Goal: Information Seeking & Learning: Find specific page/section

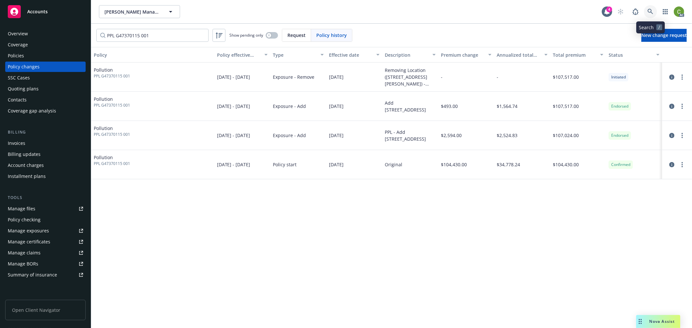
click at [654, 11] on link at bounding box center [650, 11] width 13 height 13
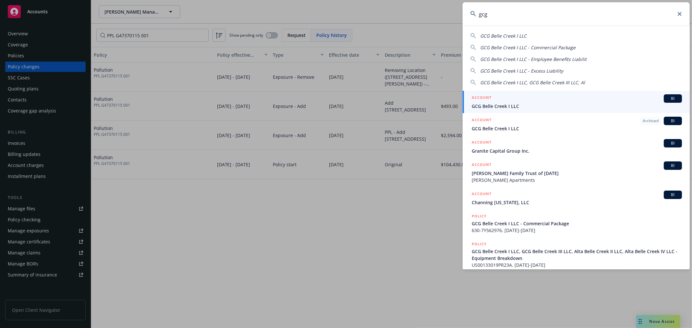
type input "gcg"
click at [507, 104] on span "GCG Belle Creek I LLC" at bounding box center [577, 106] width 210 height 7
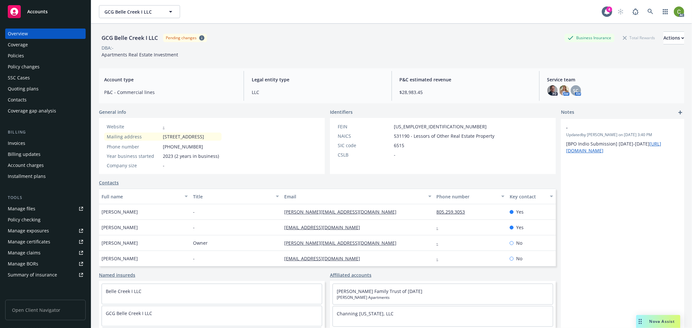
click at [48, 142] on div "Invoices" at bounding box center [45, 143] width 75 height 10
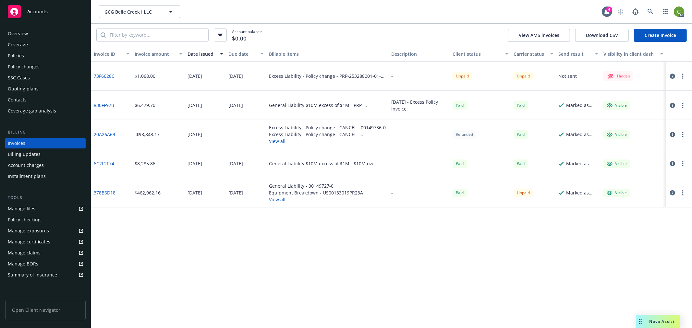
click at [55, 32] on div "Overview" at bounding box center [45, 34] width 75 height 10
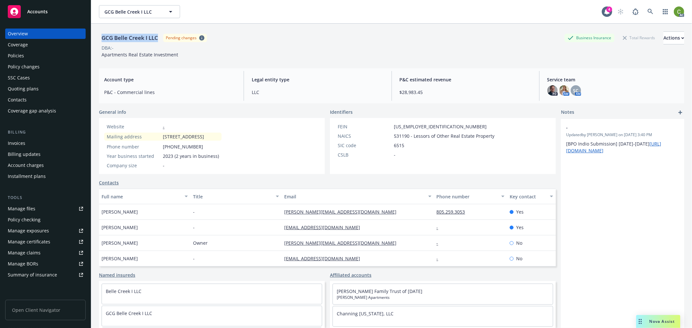
drag, startPoint x: 157, startPoint y: 40, endPoint x: 103, endPoint y: 42, distance: 54.9
click at [103, 42] on div "GCG Belle Creek I LLC" at bounding box center [130, 38] width 62 height 8
copy div "GCG Belle Creek I LLC"
click at [62, 144] on div "Invoices" at bounding box center [45, 143] width 75 height 10
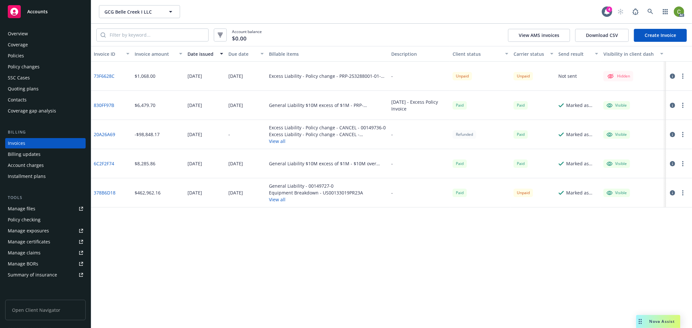
click at [106, 76] on link "73F6628C" at bounding box center [104, 76] width 21 height 7
click at [673, 76] on icon "button" at bounding box center [672, 76] width 5 height 5
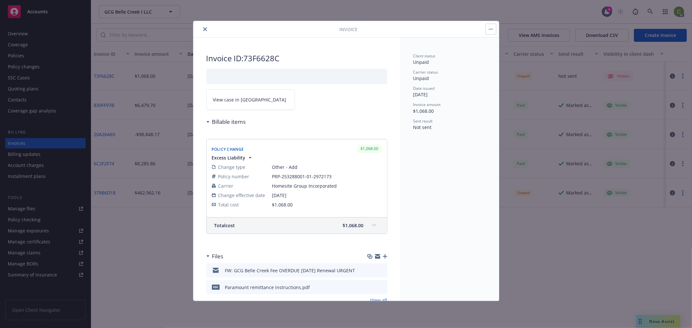
click at [250, 98] on link "View case in [GEOGRAPHIC_DATA]" at bounding box center [250, 100] width 89 height 20
click at [204, 29] on icon "close" at bounding box center [205, 29] width 4 height 4
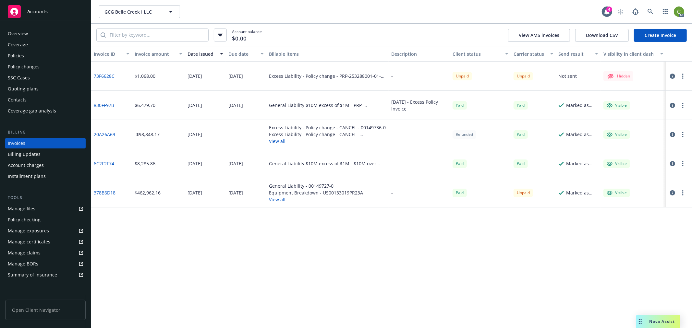
click at [28, 57] on div "Policies" at bounding box center [45, 56] width 75 height 10
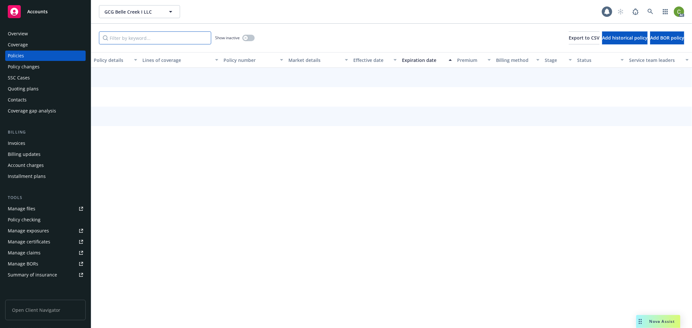
click at [124, 36] on input "Filter by keyword..." at bounding box center [155, 37] width 112 height 13
paste input "PRP-253288001-01-2972173"
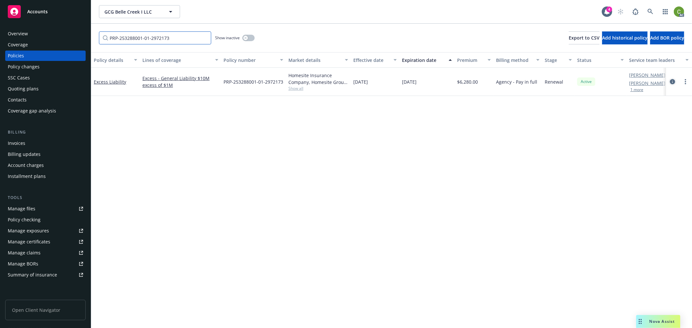
type input "PRP-253288001-01-2972173"
click at [673, 80] on icon "circleInformation" at bounding box center [672, 81] width 5 height 5
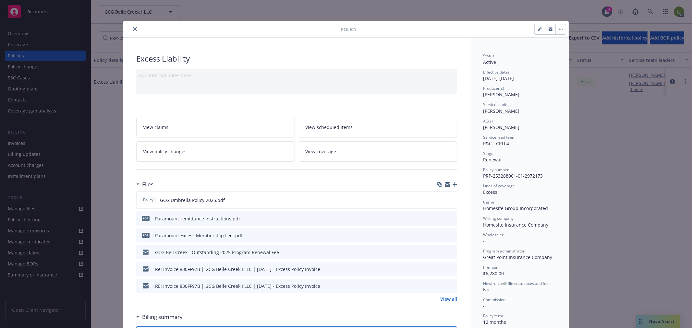
click at [132, 26] on button "close" at bounding box center [135, 29] width 8 height 8
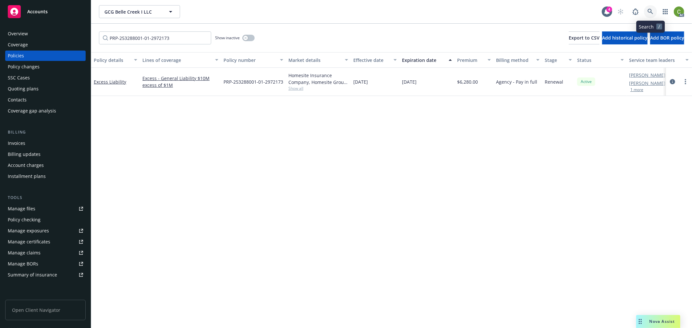
click at [652, 12] on icon at bounding box center [651, 12] width 6 height 6
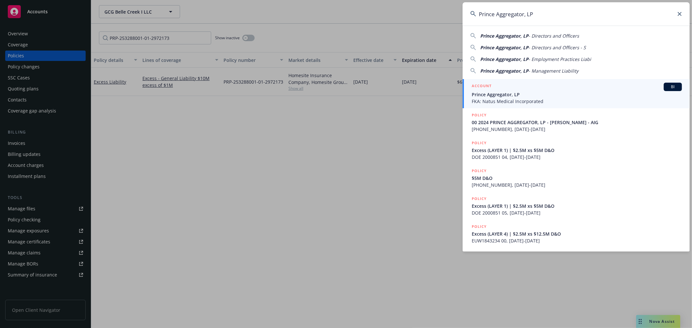
type input "Prince Aggregator, LP"
click at [509, 96] on span "Prince Aggregator, LP" at bounding box center [577, 94] width 210 height 7
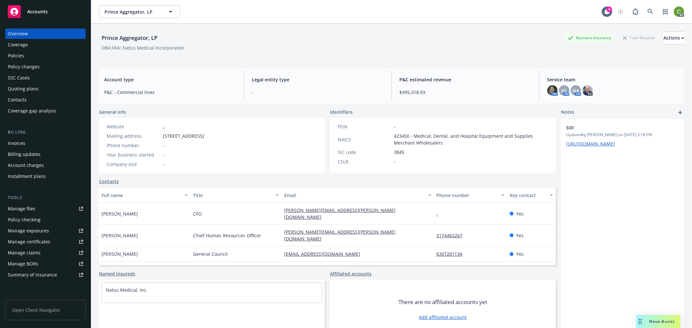
click at [45, 57] on div "Policies" at bounding box center [45, 56] width 75 height 10
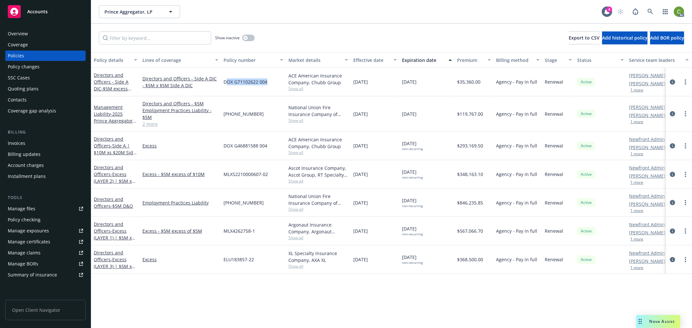
drag, startPoint x: 225, startPoint y: 88, endPoint x: 271, endPoint y: 89, distance: 45.5
click at [272, 89] on div "DOX G71102622 004" at bounding box center [253, 82] width 65 height 29
click at [266, 89] on div "DOX G71102622 004" at bounding box center [253, 82] width 65 height 29
click at [271, 88] on div "DOX G71102622 004" at bounding box center [253, 82] width 65 height 29
drag, startPoint x: 270, startPoint y: 88, endPoint x: 221, endPoint y: 88, distance: 48.7
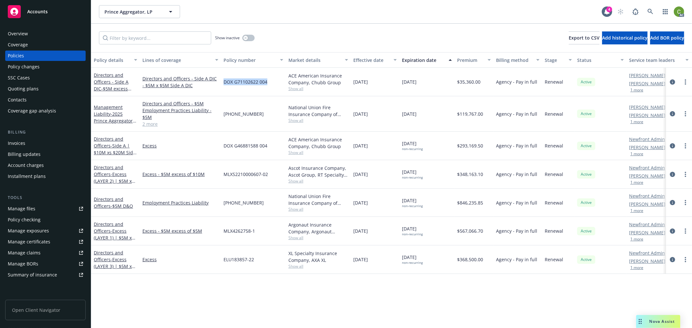
click at [221, 88] on div "DOX G71102622 004" at bounding box center [253, 82] width 65 height 29
copy span "DOX G71102622 004"
drag, startPoint x: 650, startPoint y: 11, endPoint x: 647, endPoint y: 21, distance: 10.9
click at [650, 10] on icon at bounding box center [651, 12] width 6 height 6
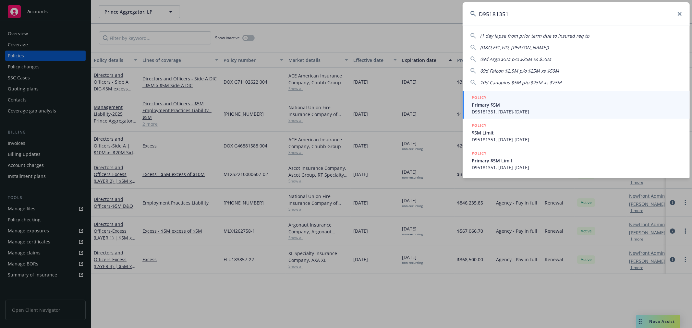
type input "D95181351"
click at [525, 108] on span "D95181351, [DATE]-[DATE]" at bounding box center [577, 111] width 210 height 7
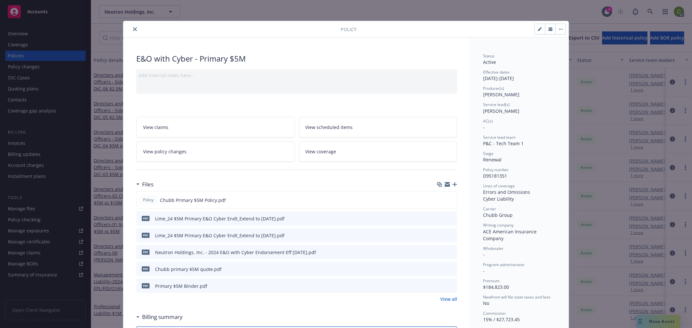
click at [448, 218] on icon "preview file" at bounding box center [451, 218] width 6 height 5
drag, startPoint x: 132, startPoint y: 27, endPoint x: 419, endPoint y: 35, distance: 286.9
click at [132, 26] on button "close" at bounding box center [135, 29] width 8 height 8
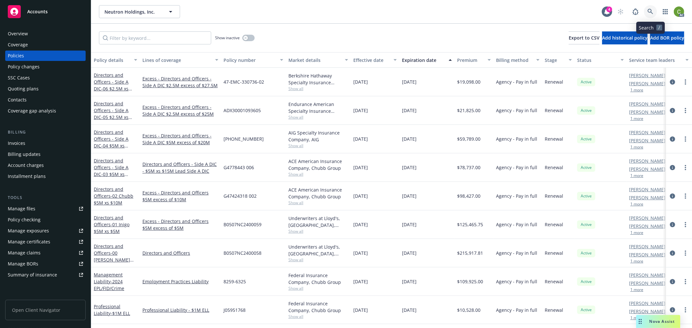
click at [647, 11] on link at bounding box center [650, 11] width 13 height 13
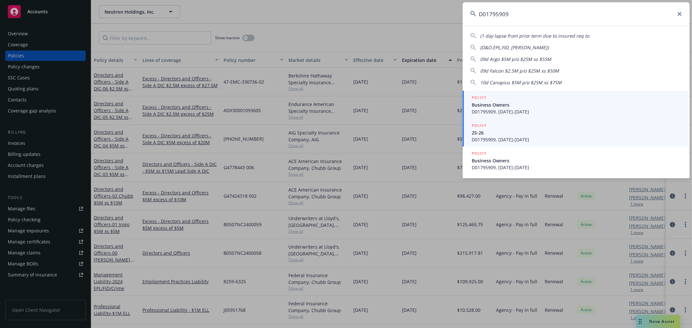
type input "D01795909"
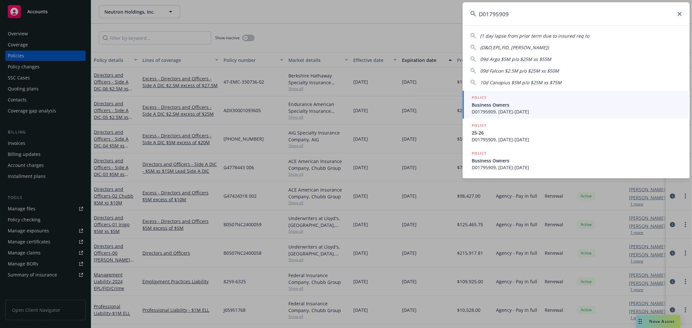
click at [529, 138] on span "D01795909, [DATE]-[DATE]" at bounding box center [577, 139] width 210 height 7
